Goal: Information Seeking & Learning: Learn about a topic

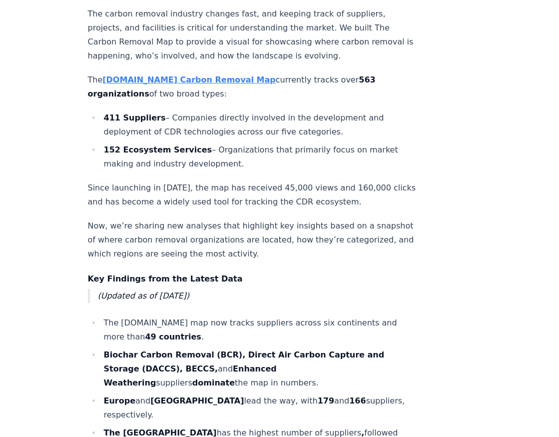
scroll to position [459, 0]
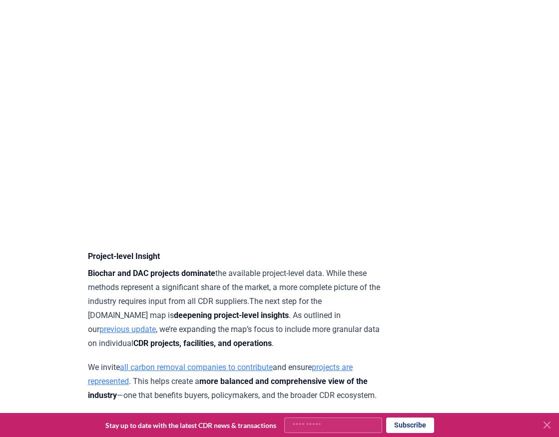
scroll to position [3557, 0]
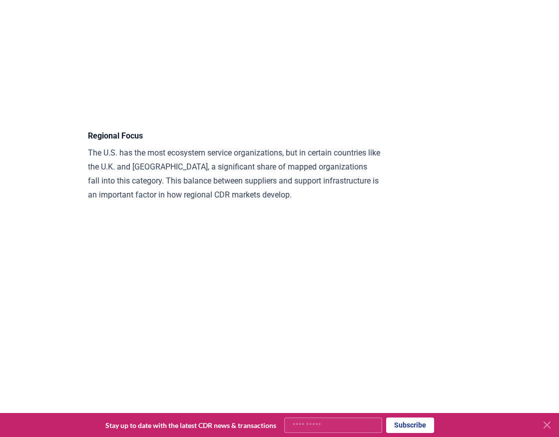
scroll to position [1934, 0]
